Goal: Use online tool/utility

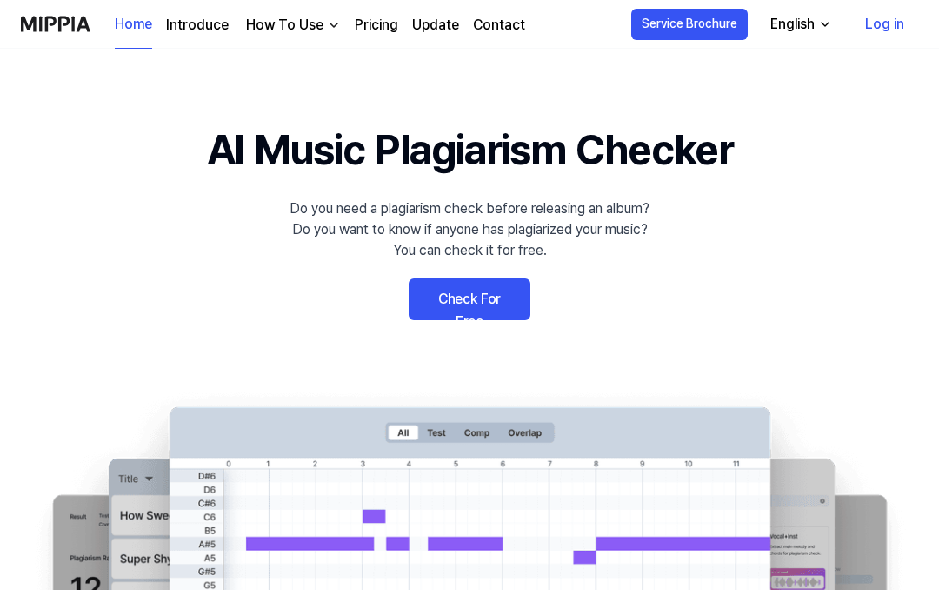
click at [485, 294] on link "Check For Free" at bounding box center [470, 299] width 122 height 42
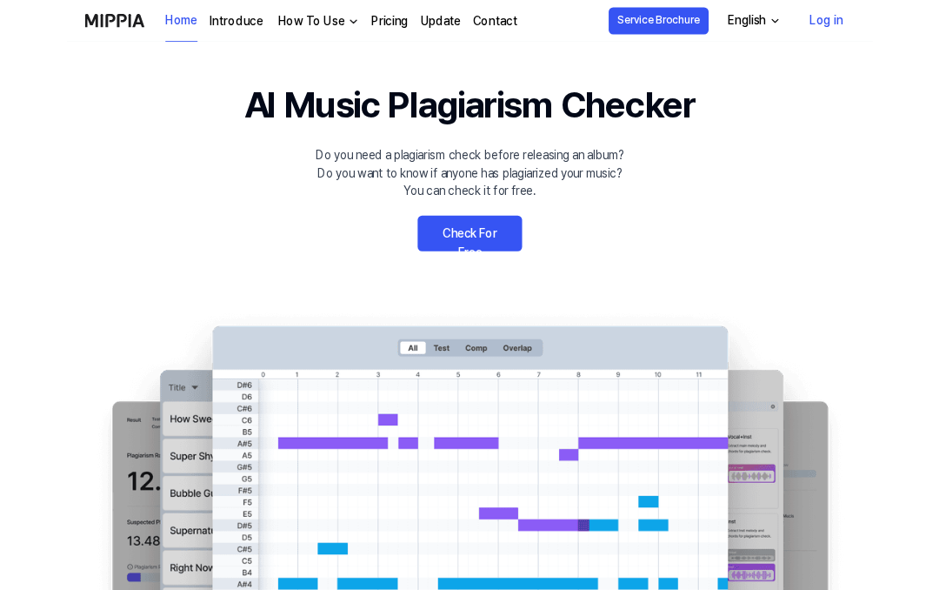
scroll to position [35, 0]
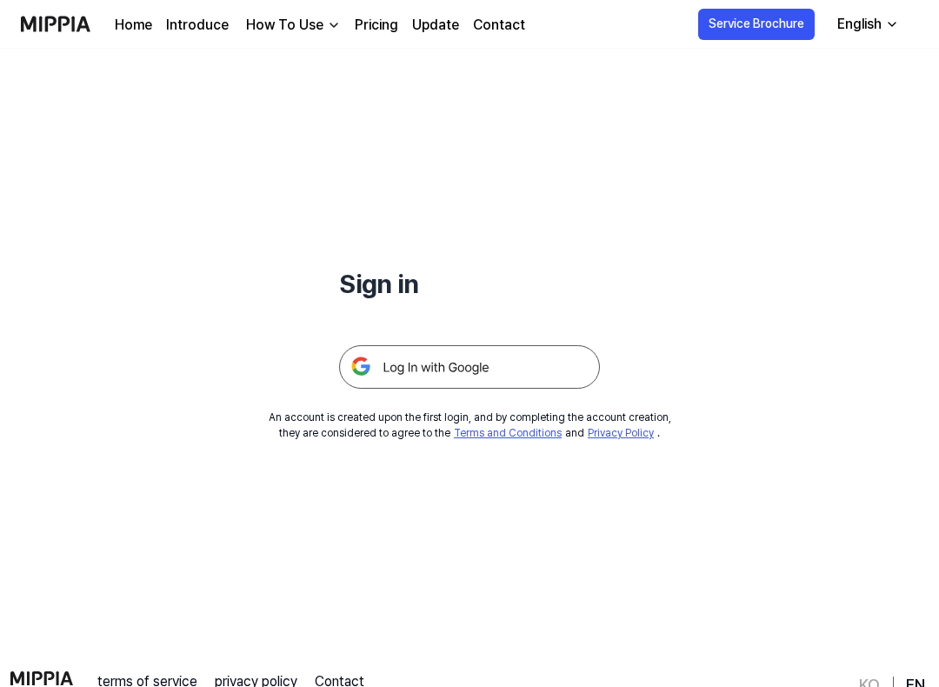
click at [548, 356] on img at bounding box center [469, 366] width 261 height 43
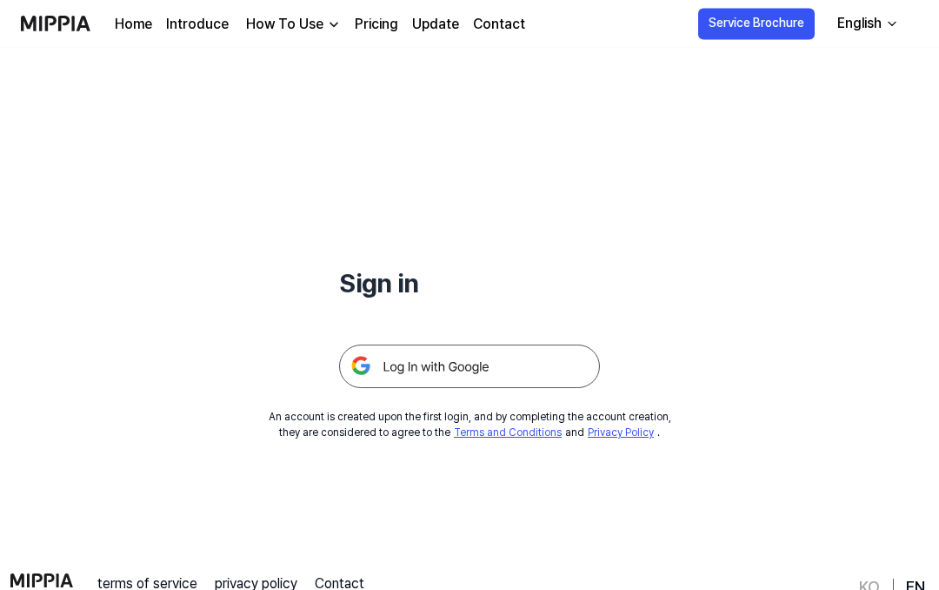
scroll to position [84, 0]
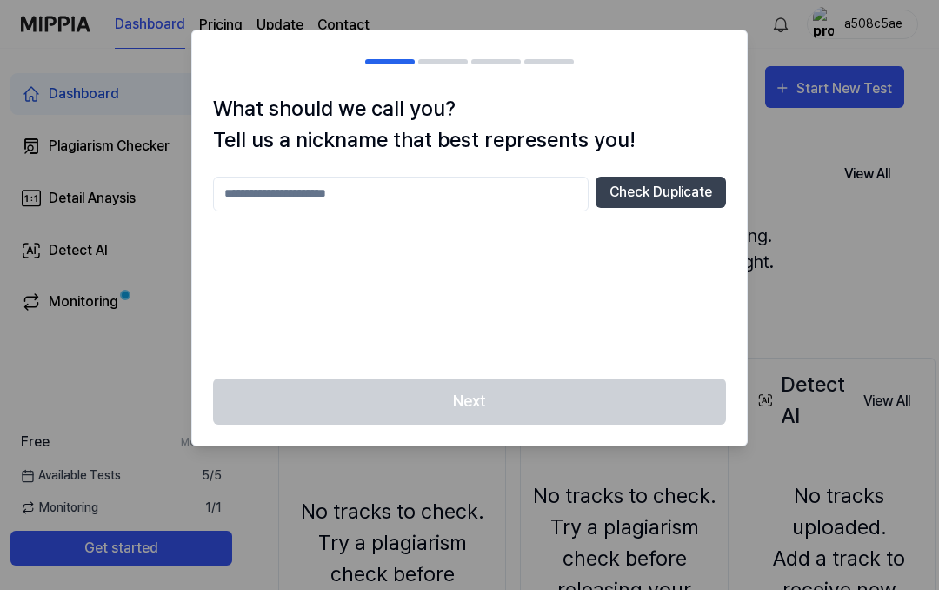
click at [301, 191] on input "text" at bounding box center [401, 194] width 376 height 35
click at [544, 394] on div "Next" at bounding box center [469, 411] width 555 height 67
click at [412, 203] on input "**********" at bounding box center [401, 194] width 376 height 35
type input "**********"
click at [645, 194] on button "Check Duplicate" at bounding box center [661, 192] width 130 height 31
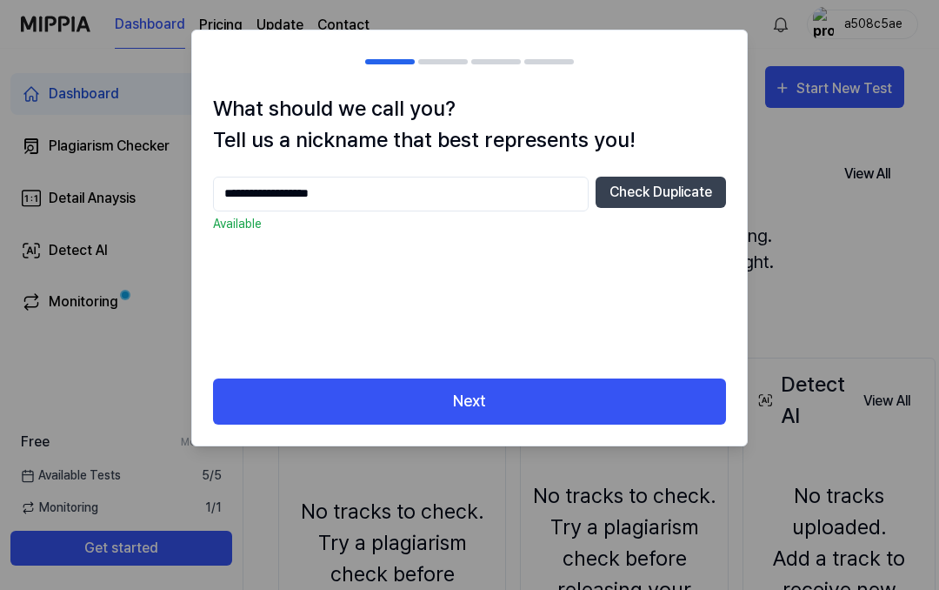
click at [653, 196] on button "Check Duplicate" at bounding box center [661, 192] width 130 height 31
click at [556, 412] on button "Next" at bounding box center [469, 401] width 513 height 46
click at [531, 395] on button "Next" at bounding box center [469, 401] width 513 height 46
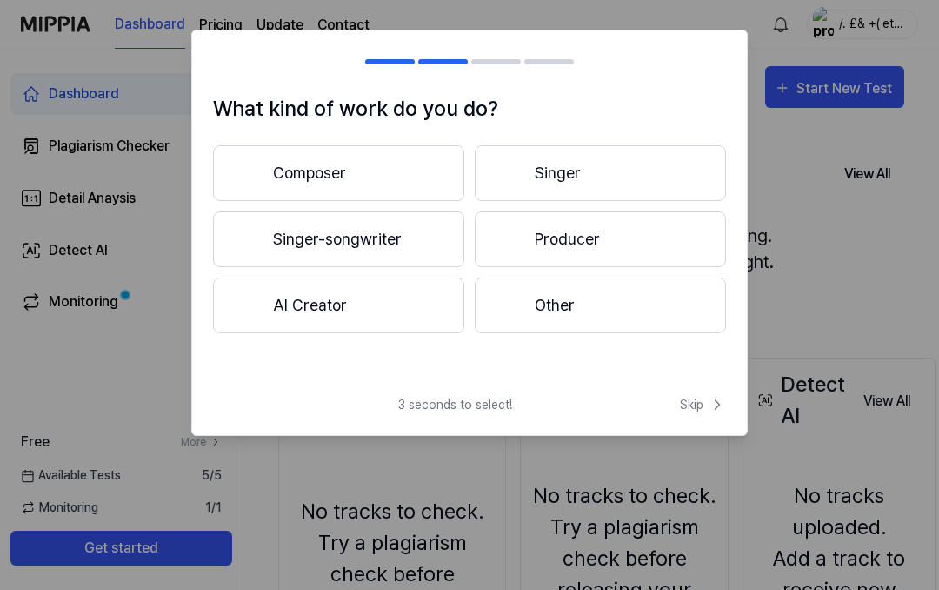
click at [688, 401] on span "Skip" at bounding box center [703, 405] width 46 height 18
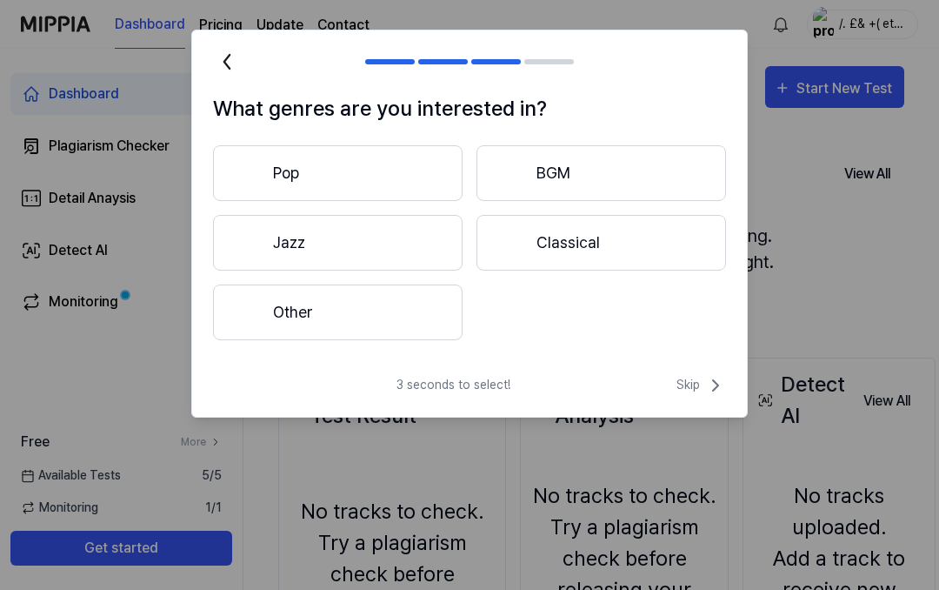
click at [683, 387] on span "Skip" at bounding box center [702, 385] width 50 height 21
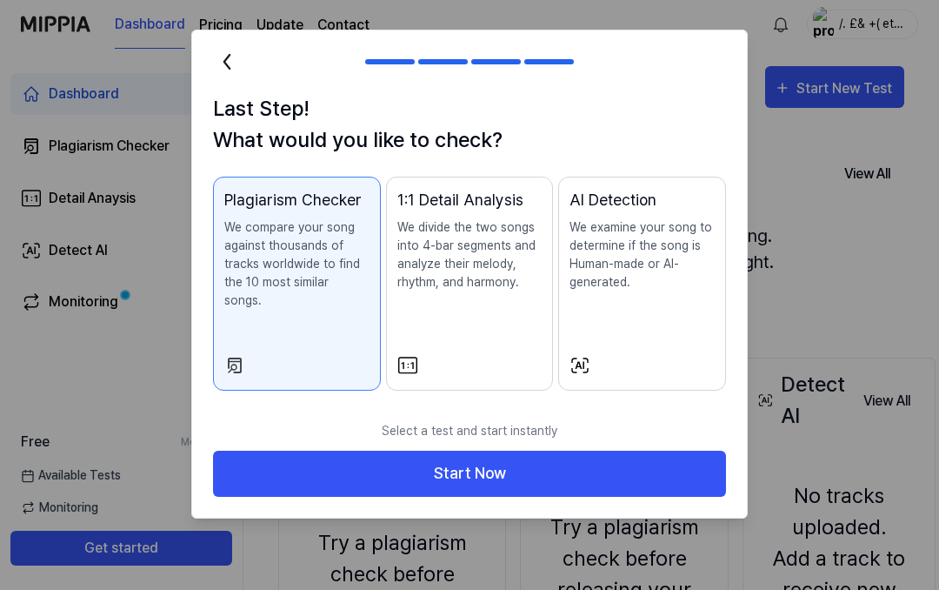
click at [619, 458] on button "Start Now" at bounding box center [469, 474] width 513 height 46
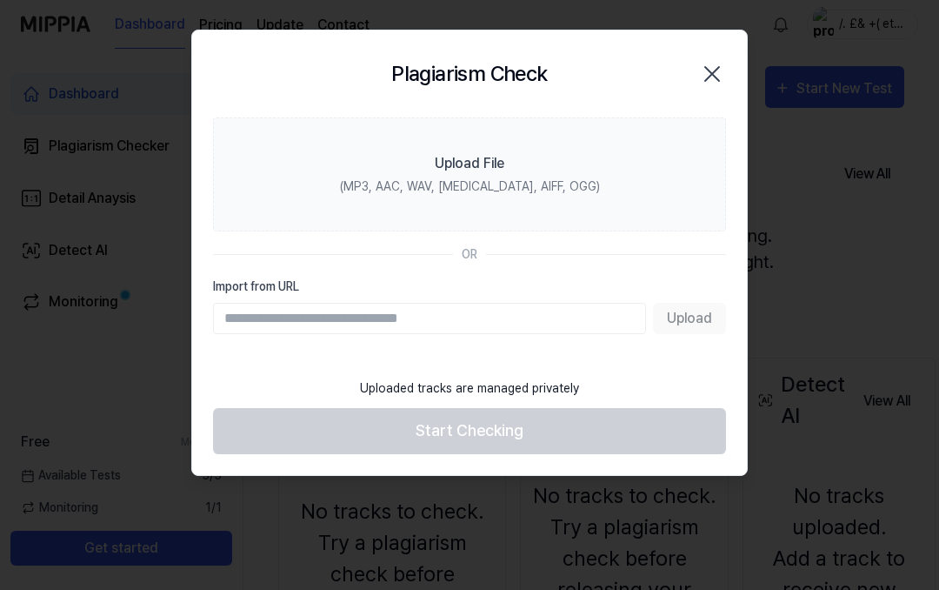
click at [722, 73] on icon "button" at bounding box center [713, 74] width 28 height 28
